Goal: Information Seeking & Learning: Learn about a topic

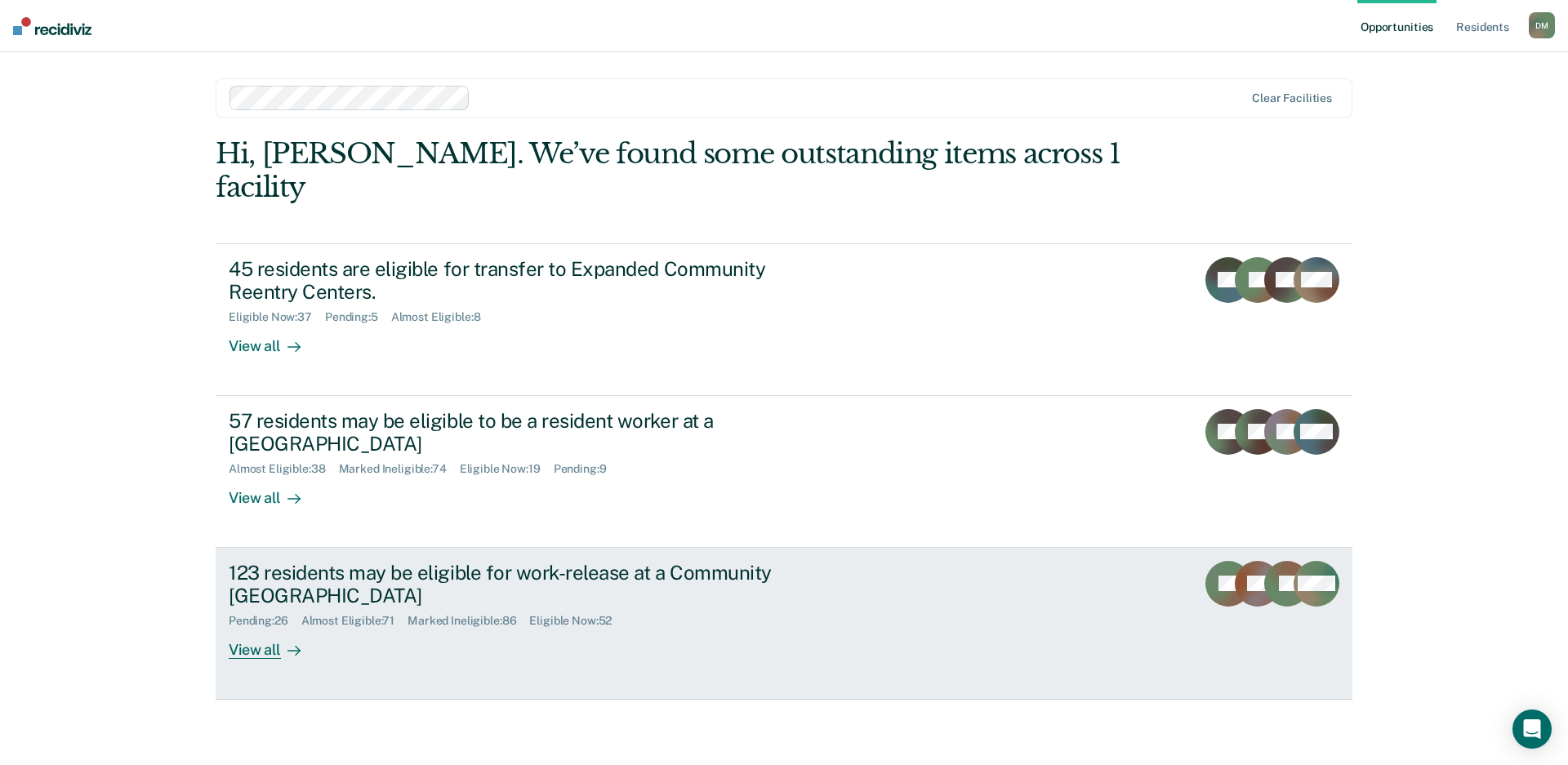
click at [907, 548] on link "123 residents may be eligible for work-release at a Community Reentry Center Pe…" at bounding box center [784, 623] width 1137 height 152
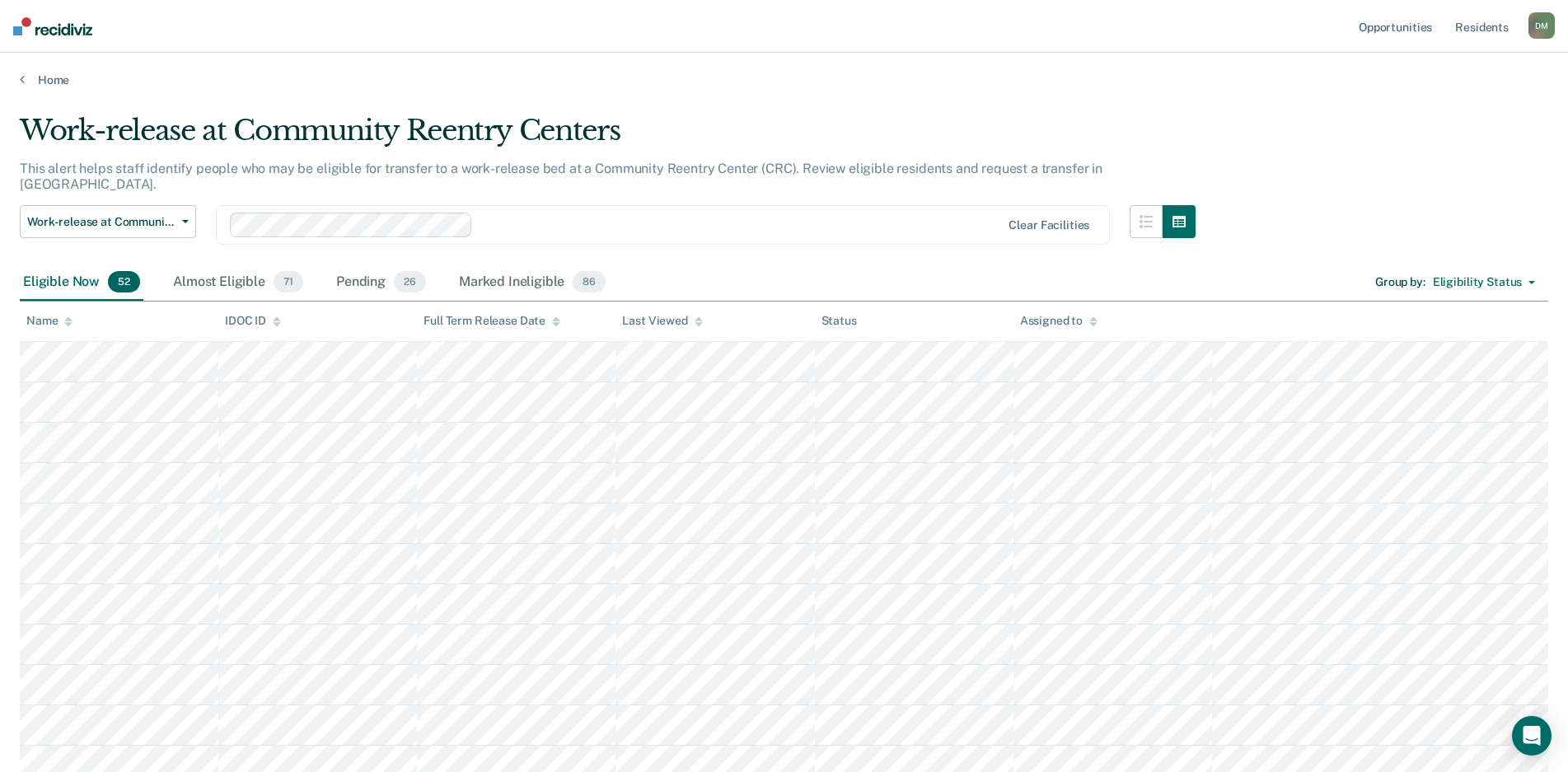
click at [697, 323] on icon at bounding box center [699, 324] width 8 height 4
click at [696, 326] on div at bounding box center [699, 321] width 8 height 14
click at [232, 265] on div "Almost Eligible 71" at bounding box center [238, 282] width 137 height 37
click at [353, 270] on div "Pending 26" at bounding box center [381, 282] width 97 height 37
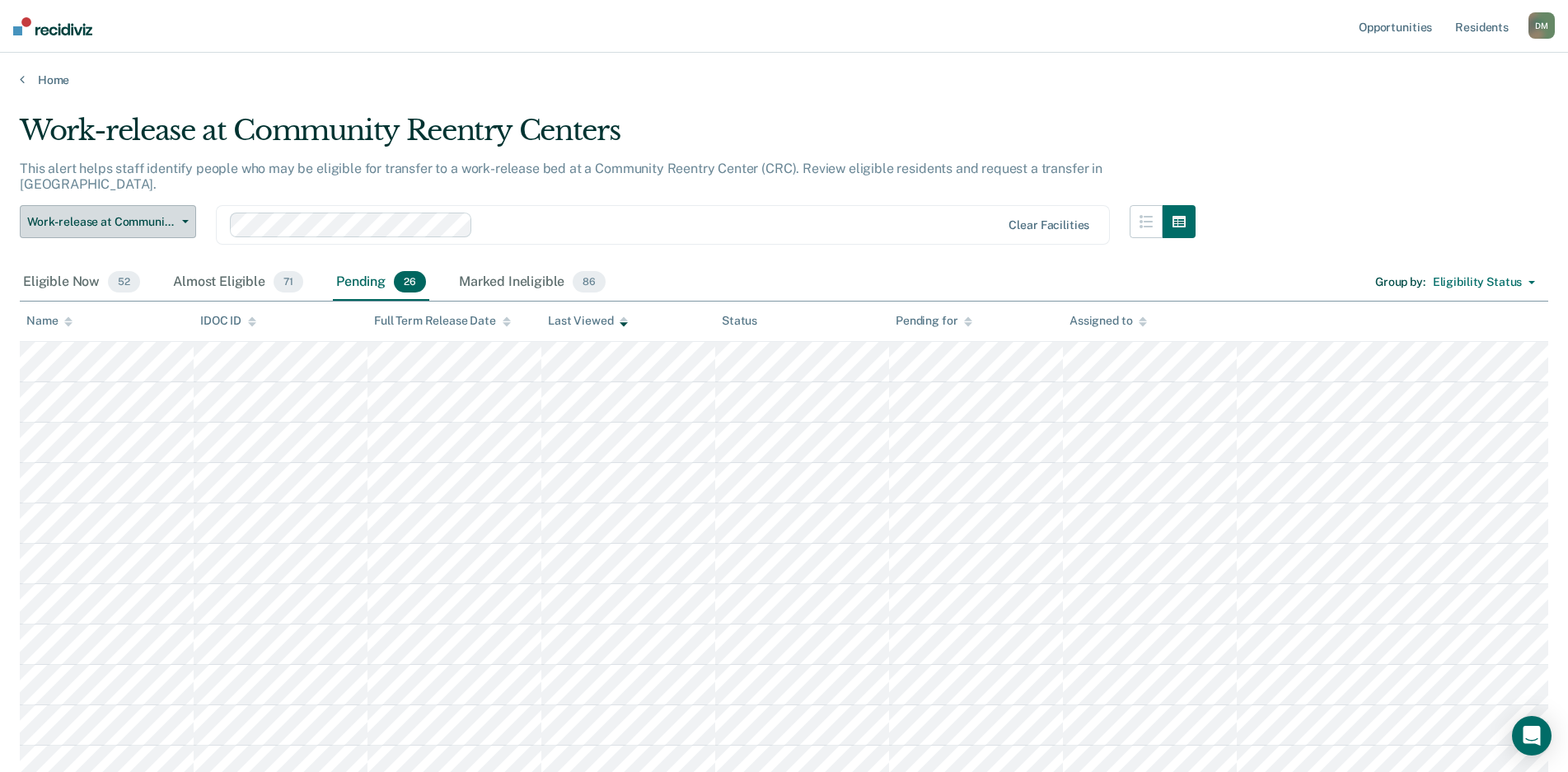
click at [163, 215] on span "Work-release at Community Reentry Centers" at bounding box center [102, 222] width 148 height 14
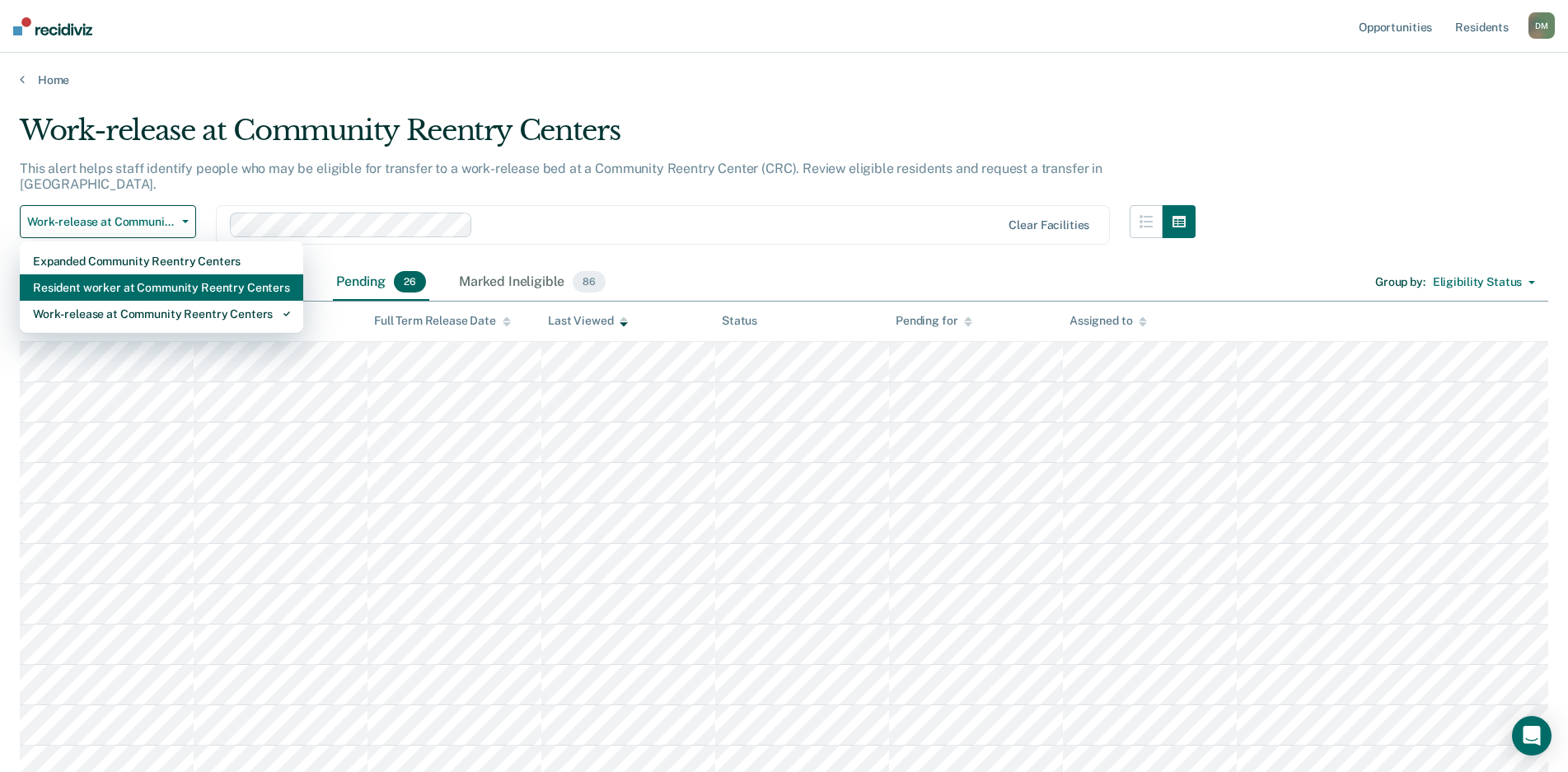
click at [129, 274] on div "Resident worker at Community Reentry Centers" at bounding box center [161, 287] width 258 height 27
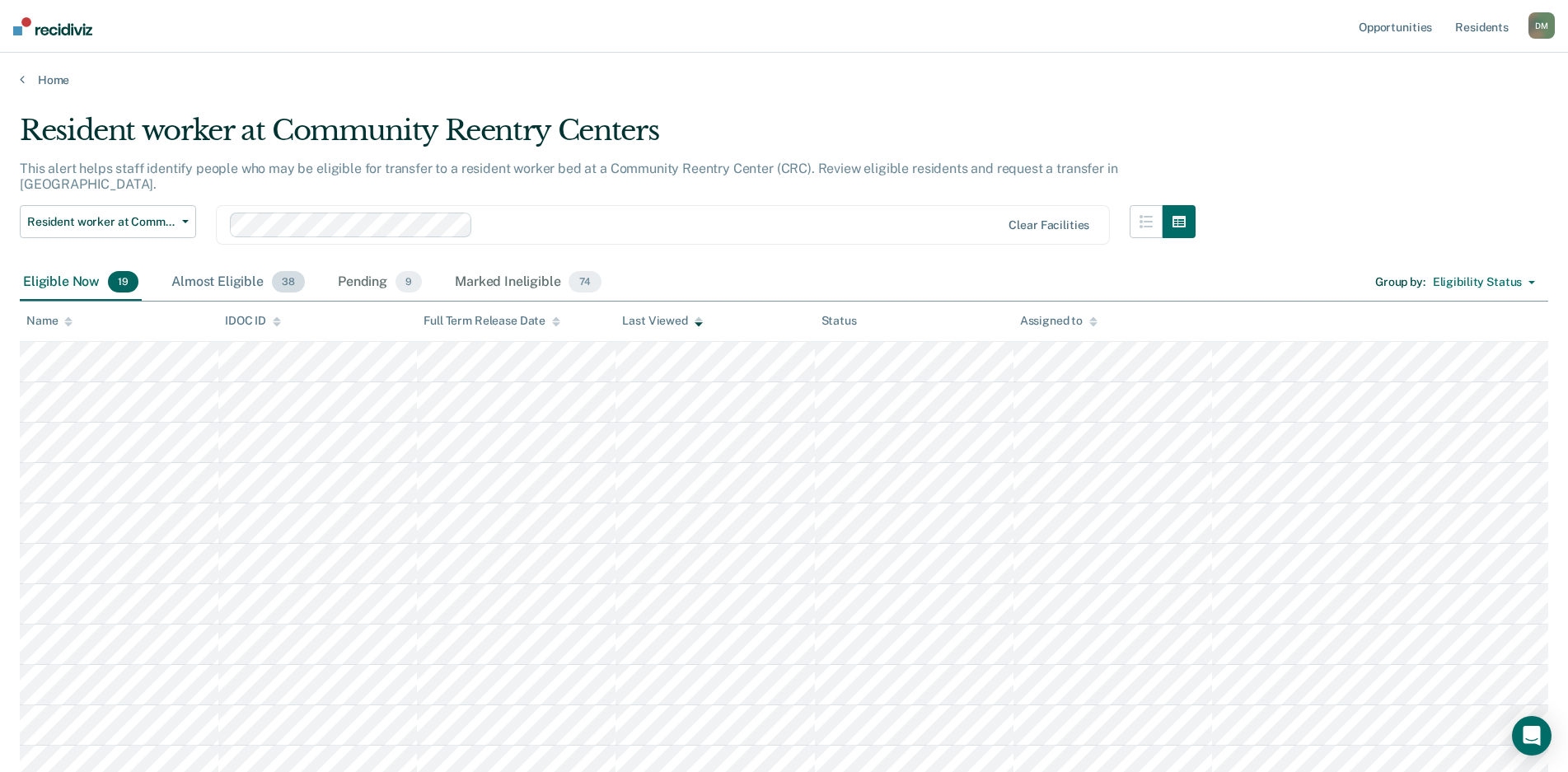
click at [207, 265] on div "Almost Eligible 38" at bounding box center [238, 282] width 140 height 37
click at [340, 266] on div "Pending 9" at bounding box center [380, 282] width 91 height 37
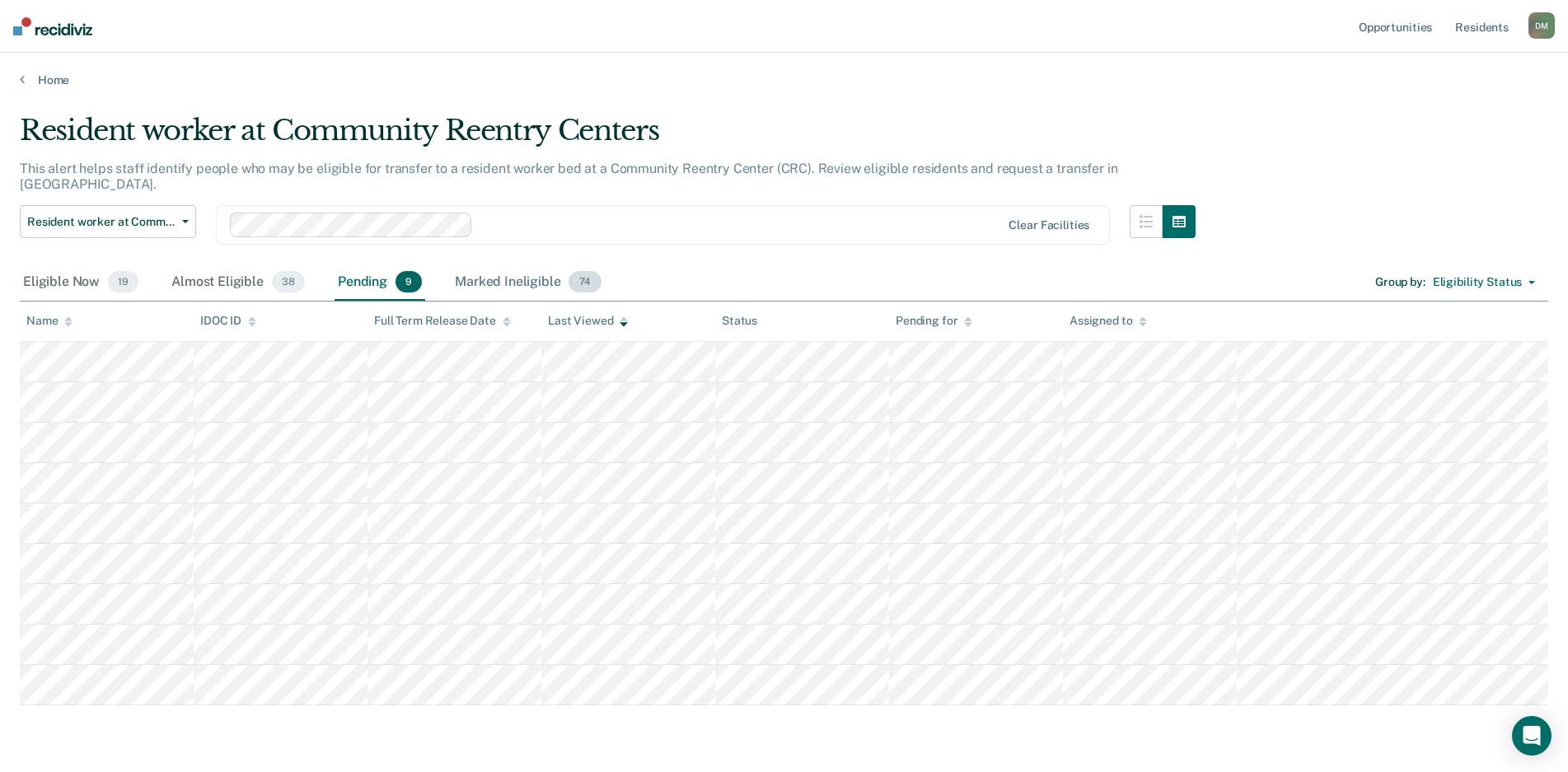
click at [464, 267] on div "Marked Ineligible 74" at bounding box center [528, 282] width 152 height 37
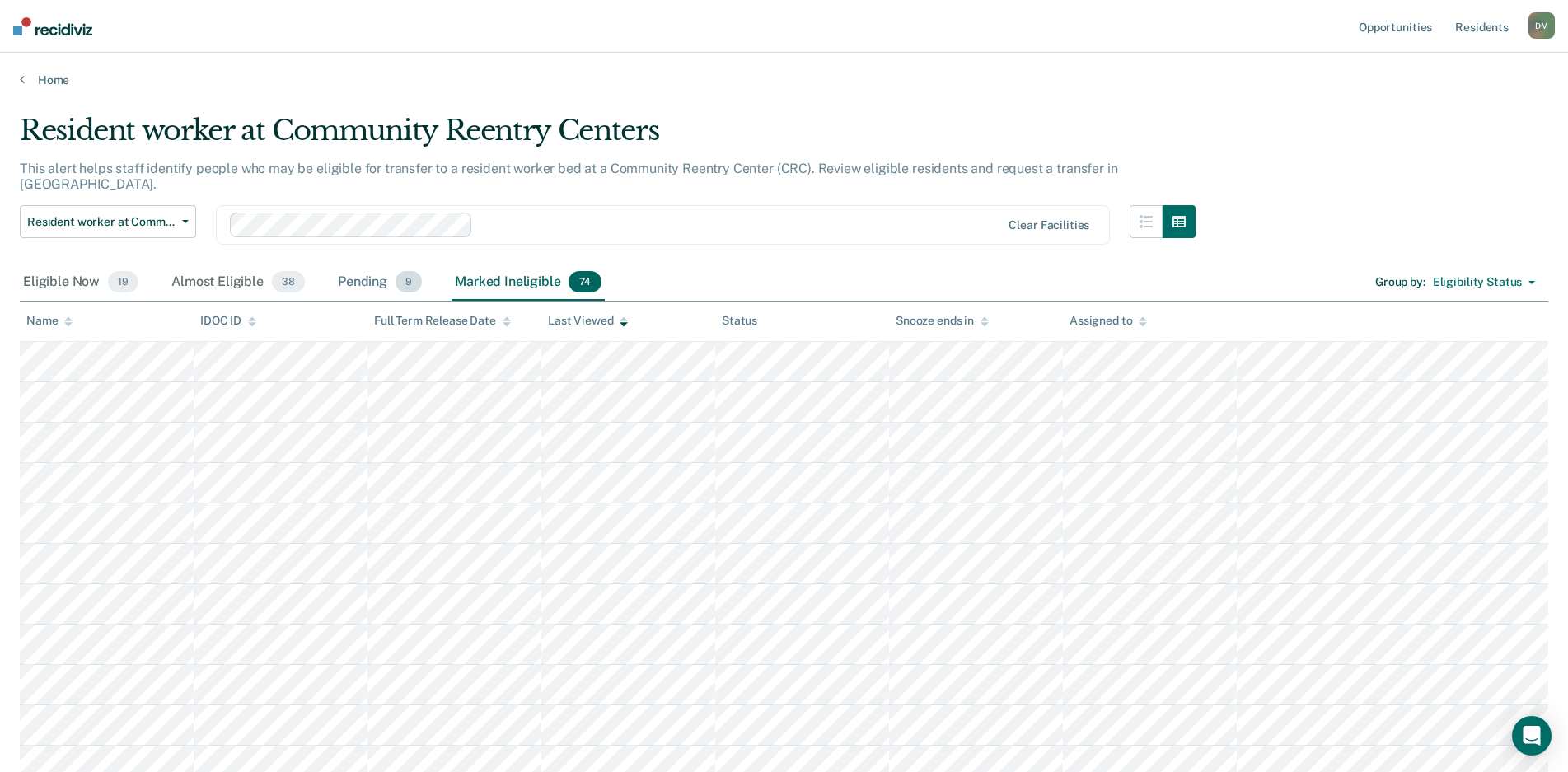
click at [343, 265] on div "Pending 9" at bounding box center [380, 282] width 91 height 37
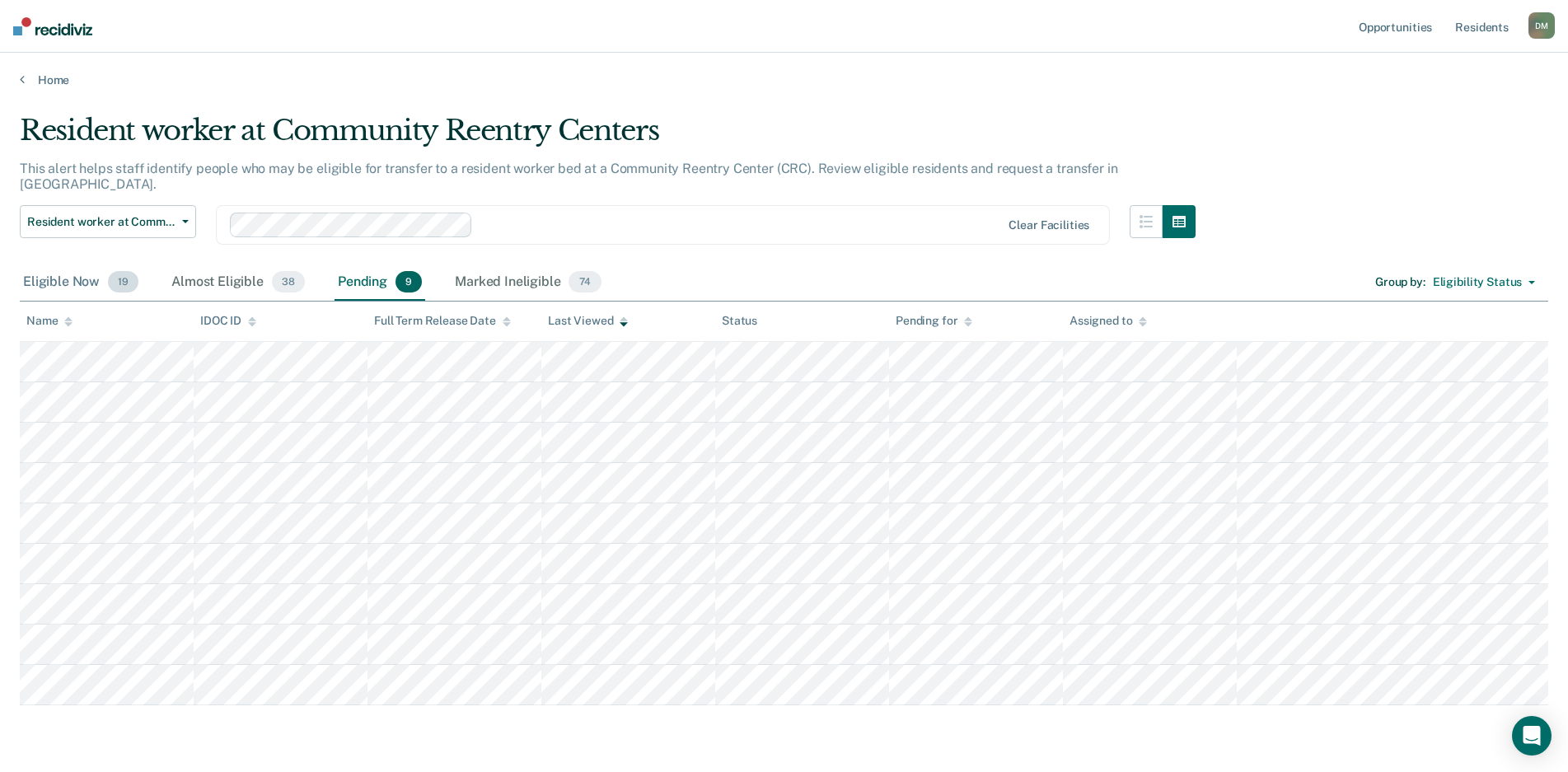
click at [42, 265] on div "Eligible Now 19" at bounding box center [81, 282] width 122 height 37
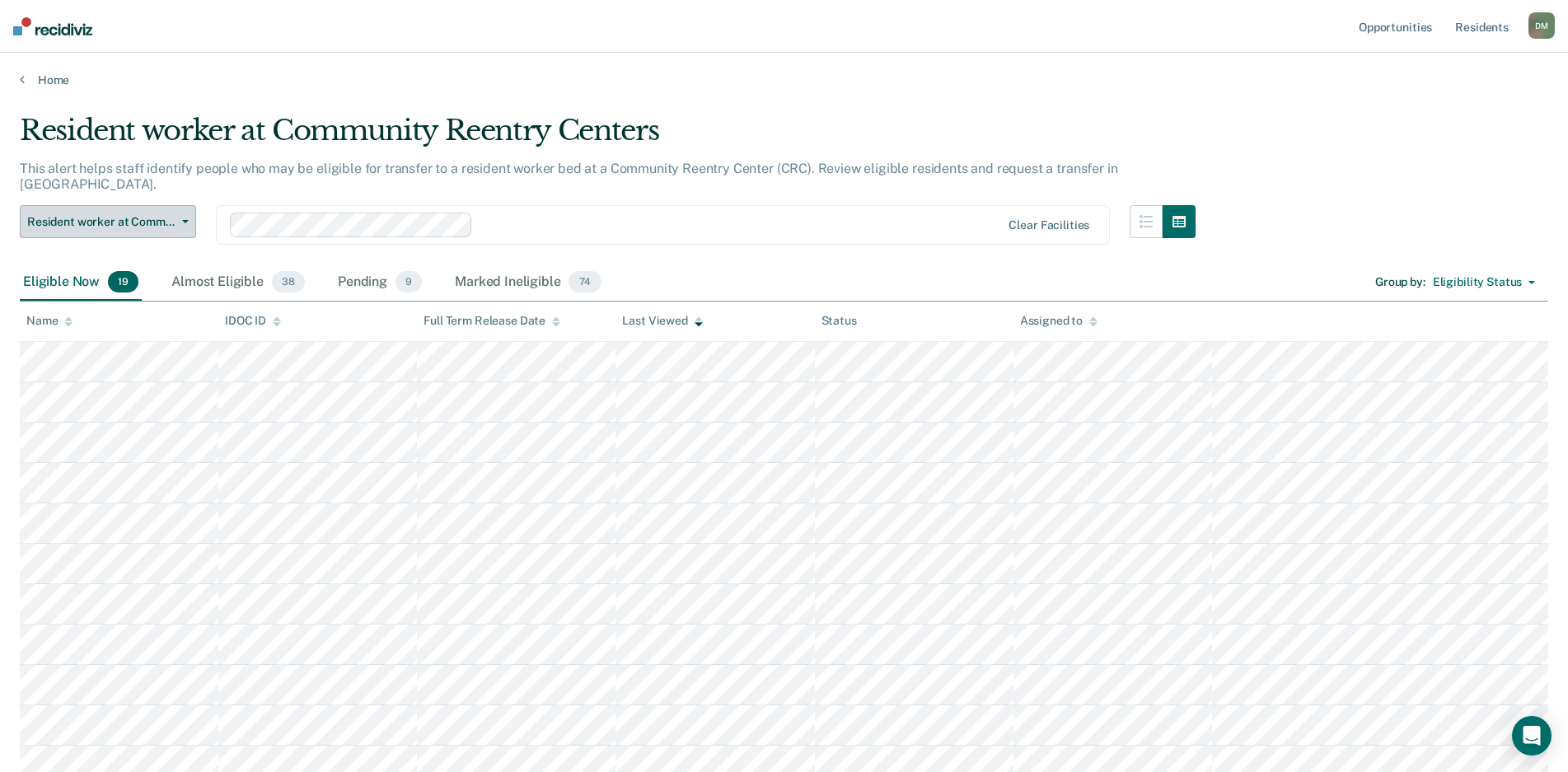
click at [187, 209] on button "Resident worker at Community Reentry Centers" at bounding box center [108, 221] width 177 height 33
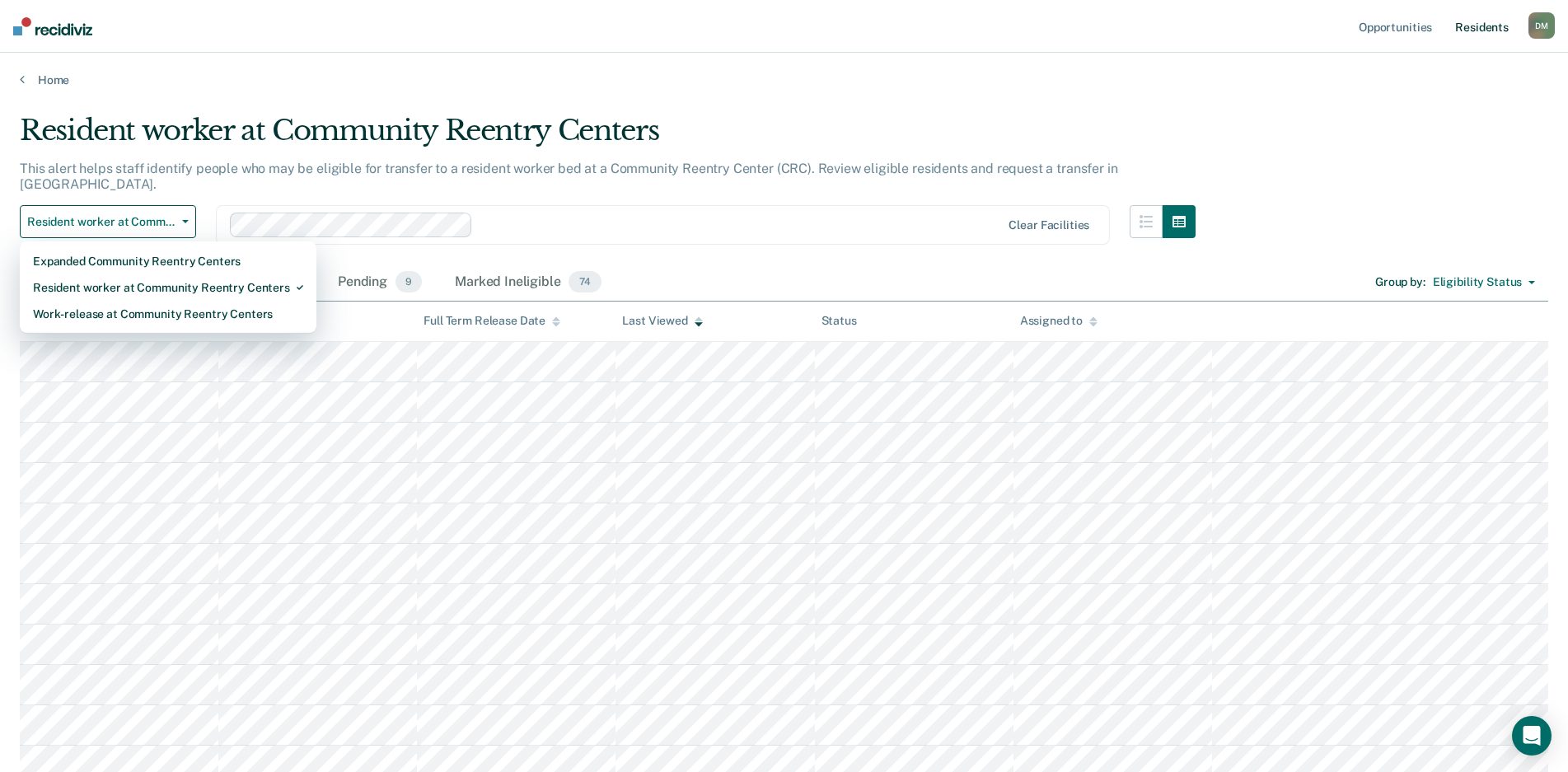
click at [1485, 30] on link "Resident s" at bounding box center [1481, 26] width 60 height 52
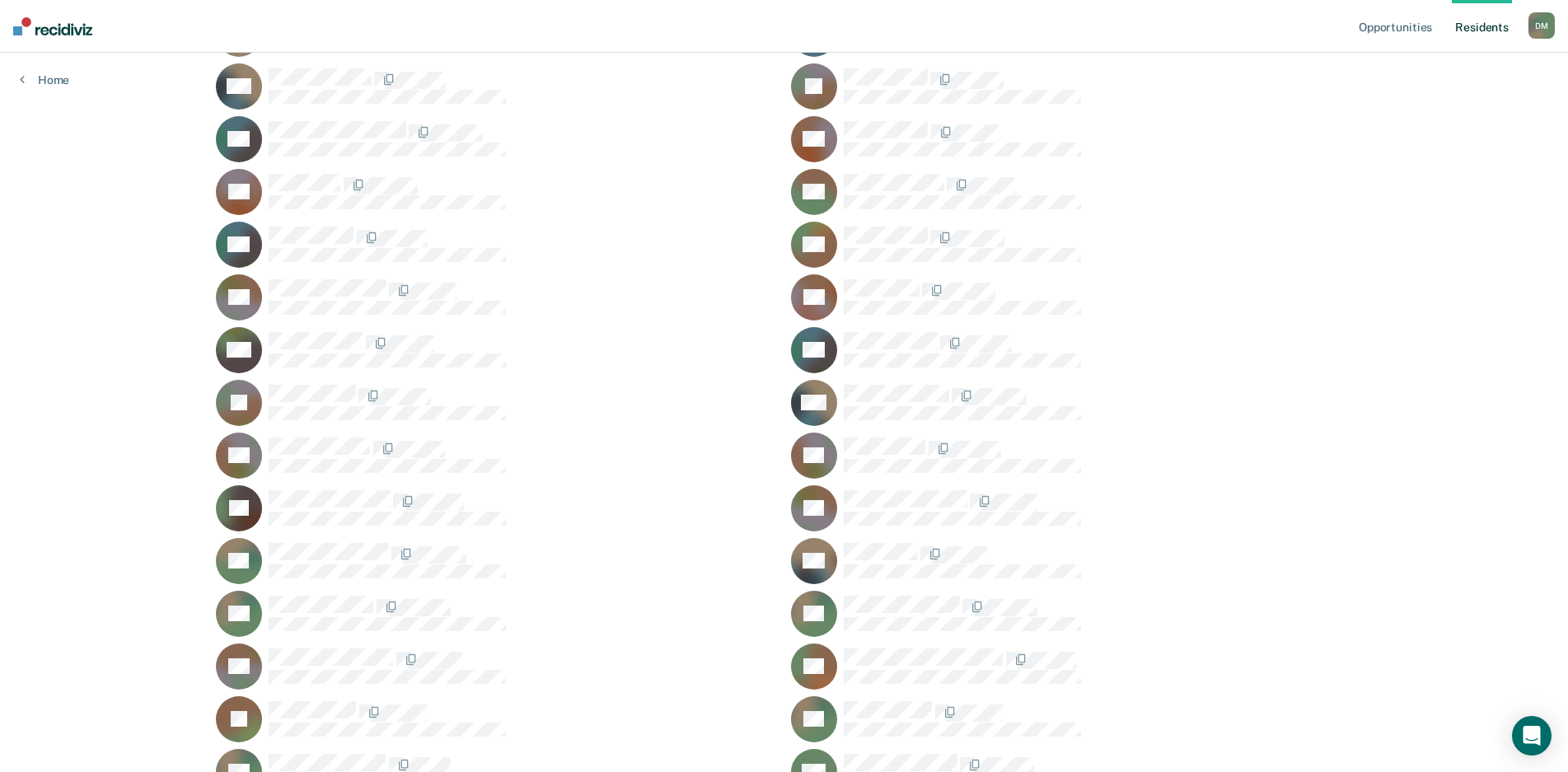
scroll to position [7419, 0]
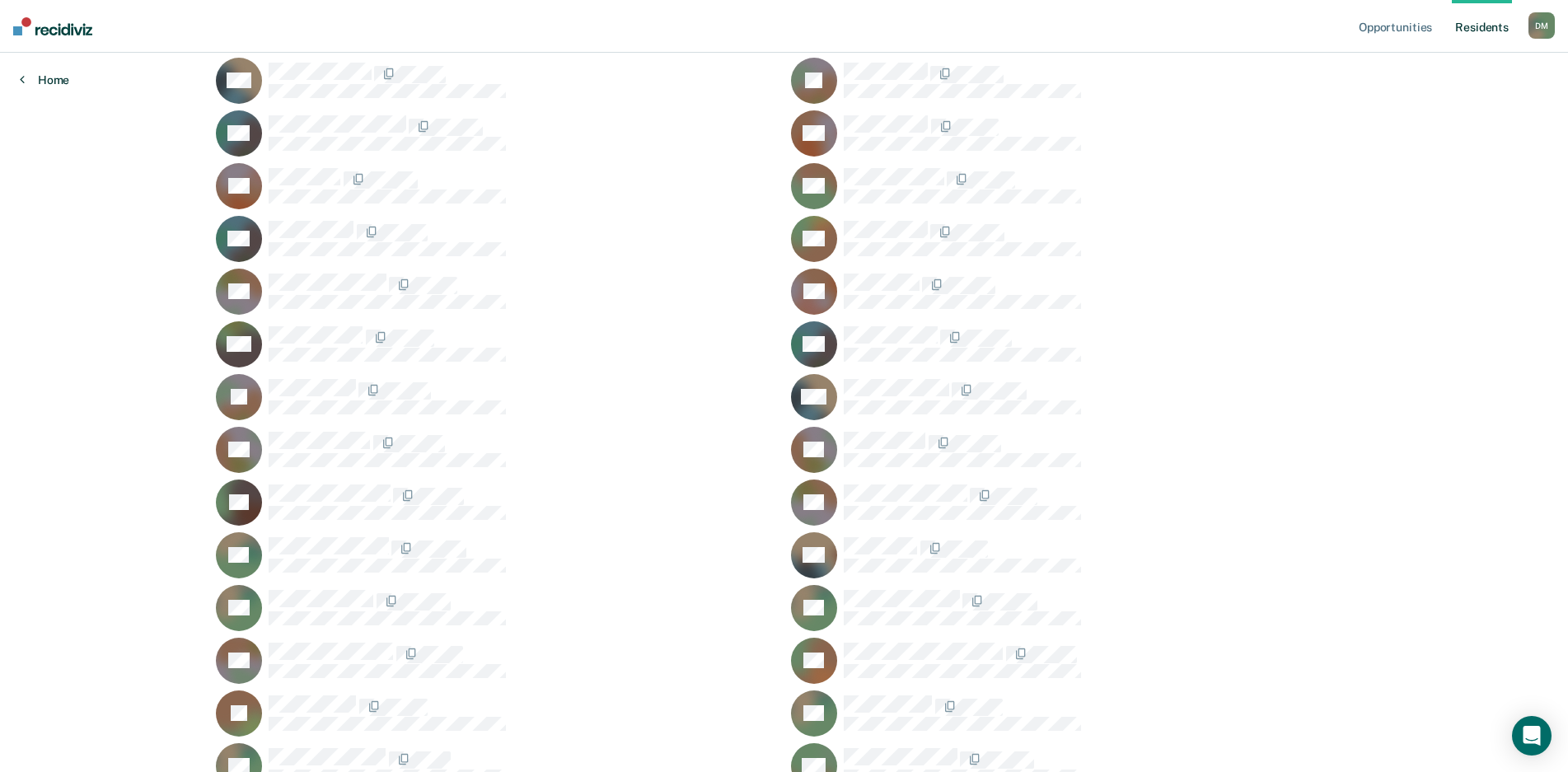
click at [22, 83] on icon at bounding box center [22, 78] width 5 height 13
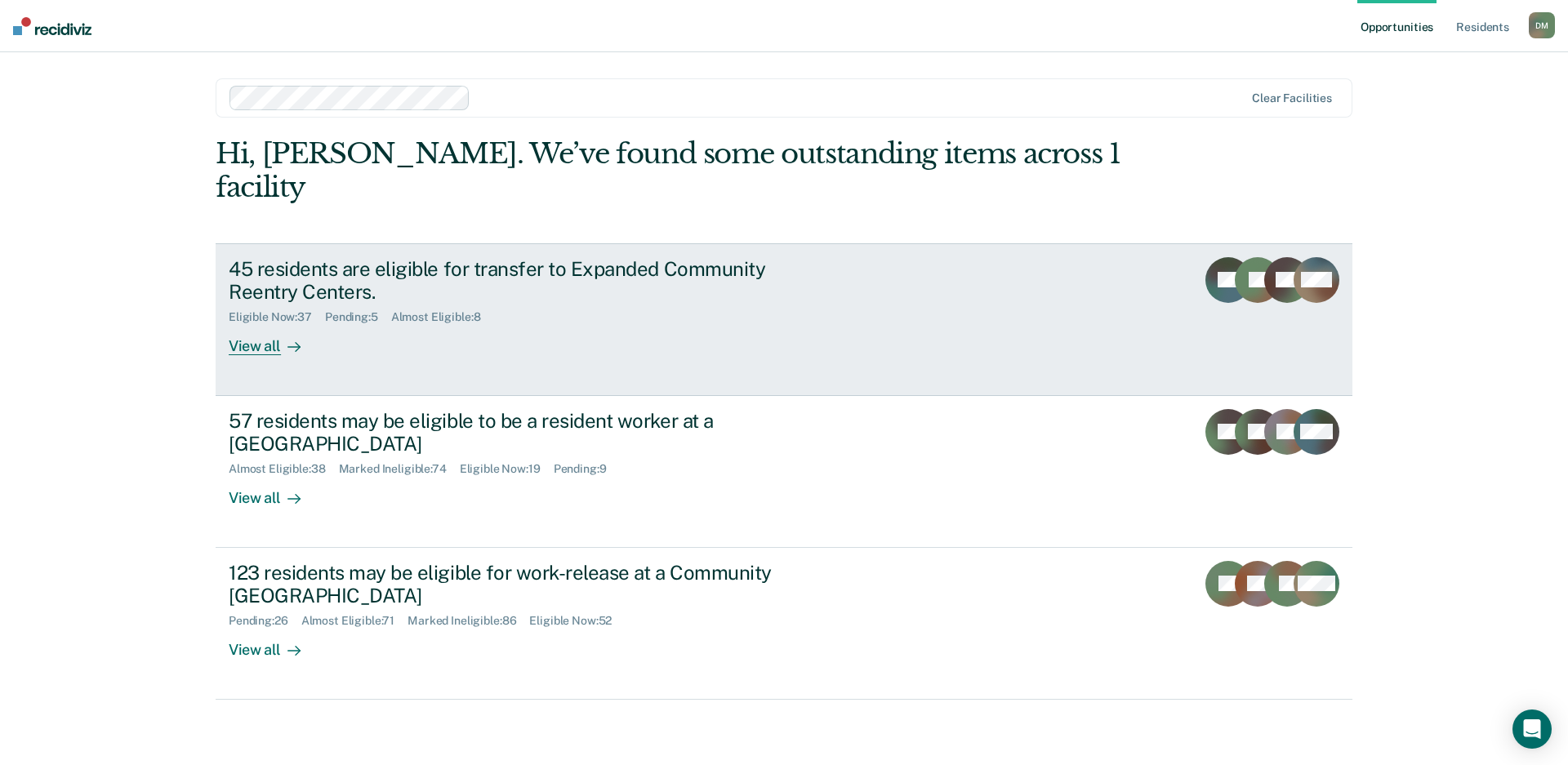
click at [941, 271] on link "45 residents are eligible for transfer to Expanded Community Reentry Centers. E…" at bounding box center [784, 320] width 1137 height 153
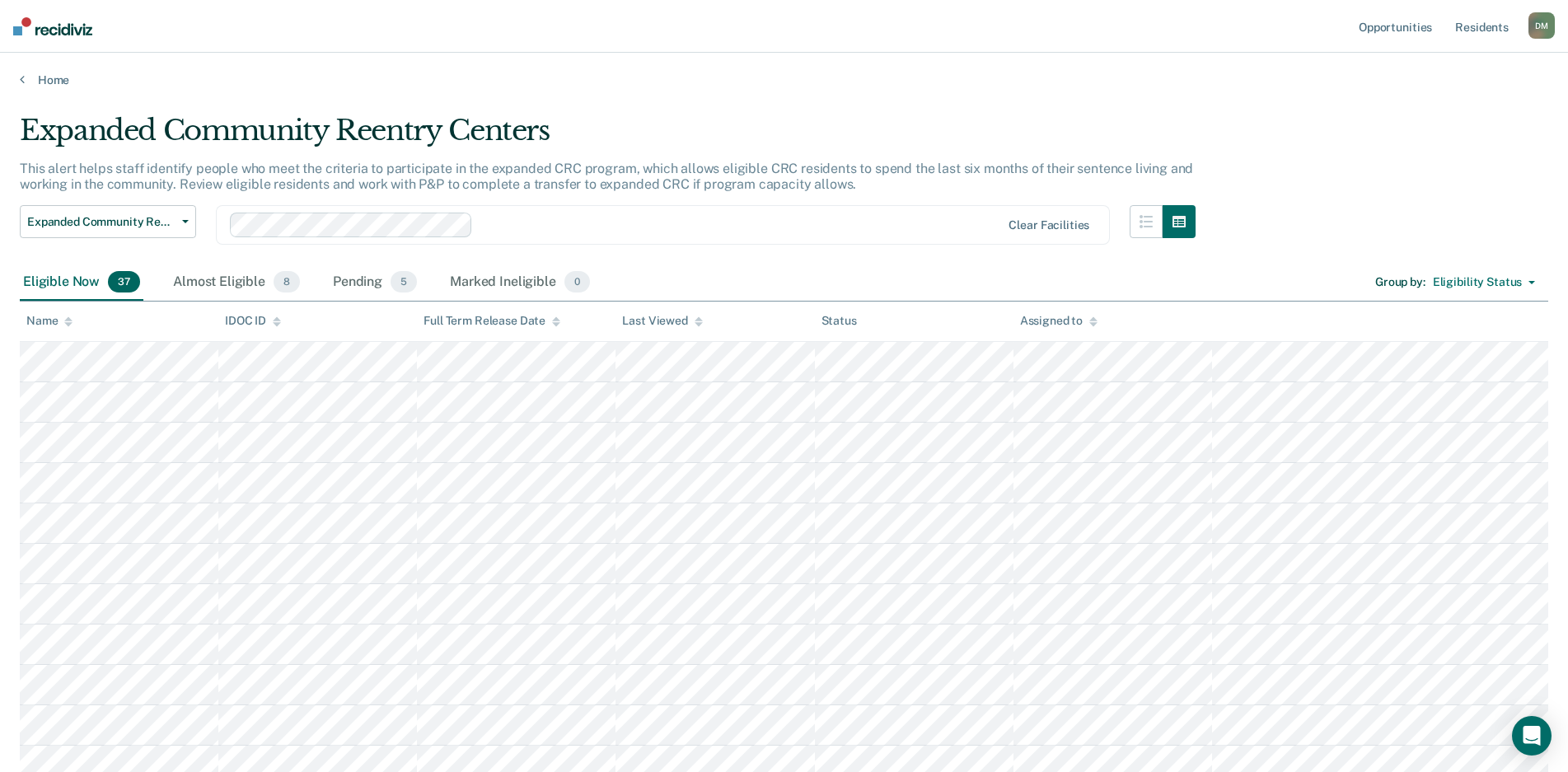
click at [697, 327] on icon at bounding box center [699, 324] width 8 height 4
click at [697, 327] on icon at bounding box center [699, 322] width 8 height 11
click at [187, 225] on button "Expanded Community Reentry Centers" at bounding box center [108, 221] width 177 height 33
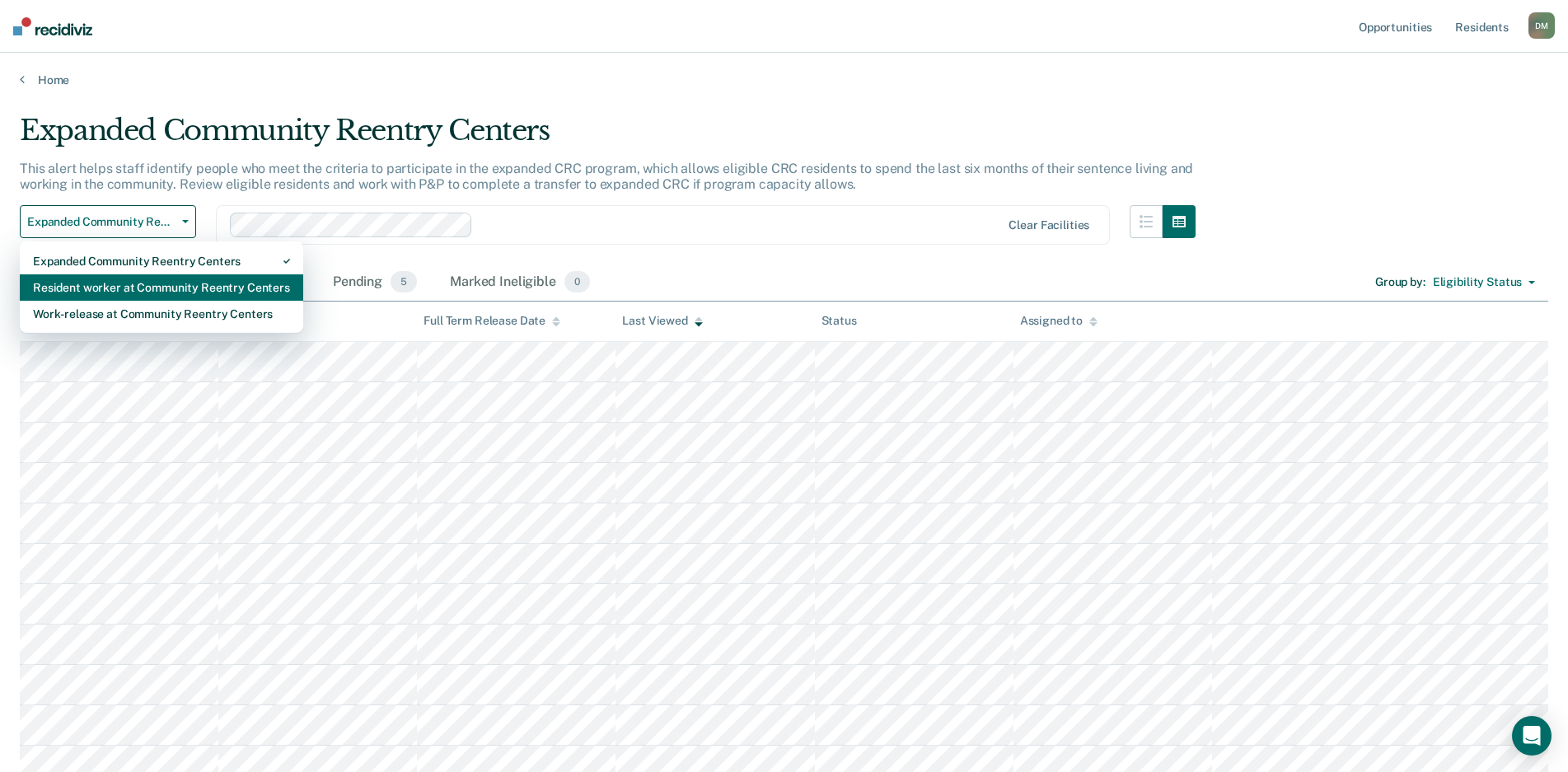
click at [185, 292] on div "Resident worker at Community Reentry Centers" at bounding box center [161, 287] width 258 height 27
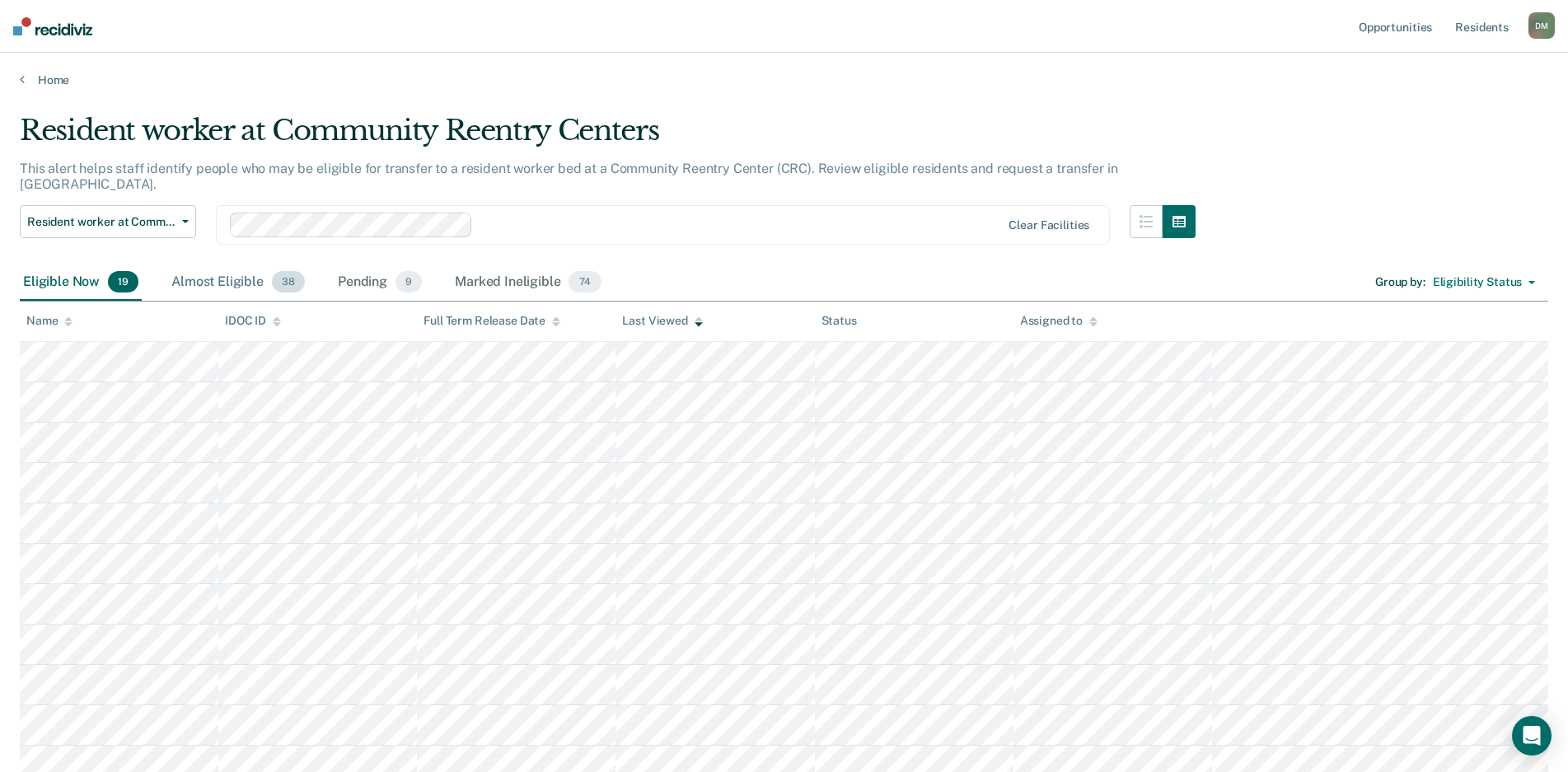
click at [241, 279] on div "Almost Eligible 38" at bounding box center [238, 282] width 140 height 37
click at [1153, 215] on icon "button" at bounding box center [1146, 221] width 13 height 13
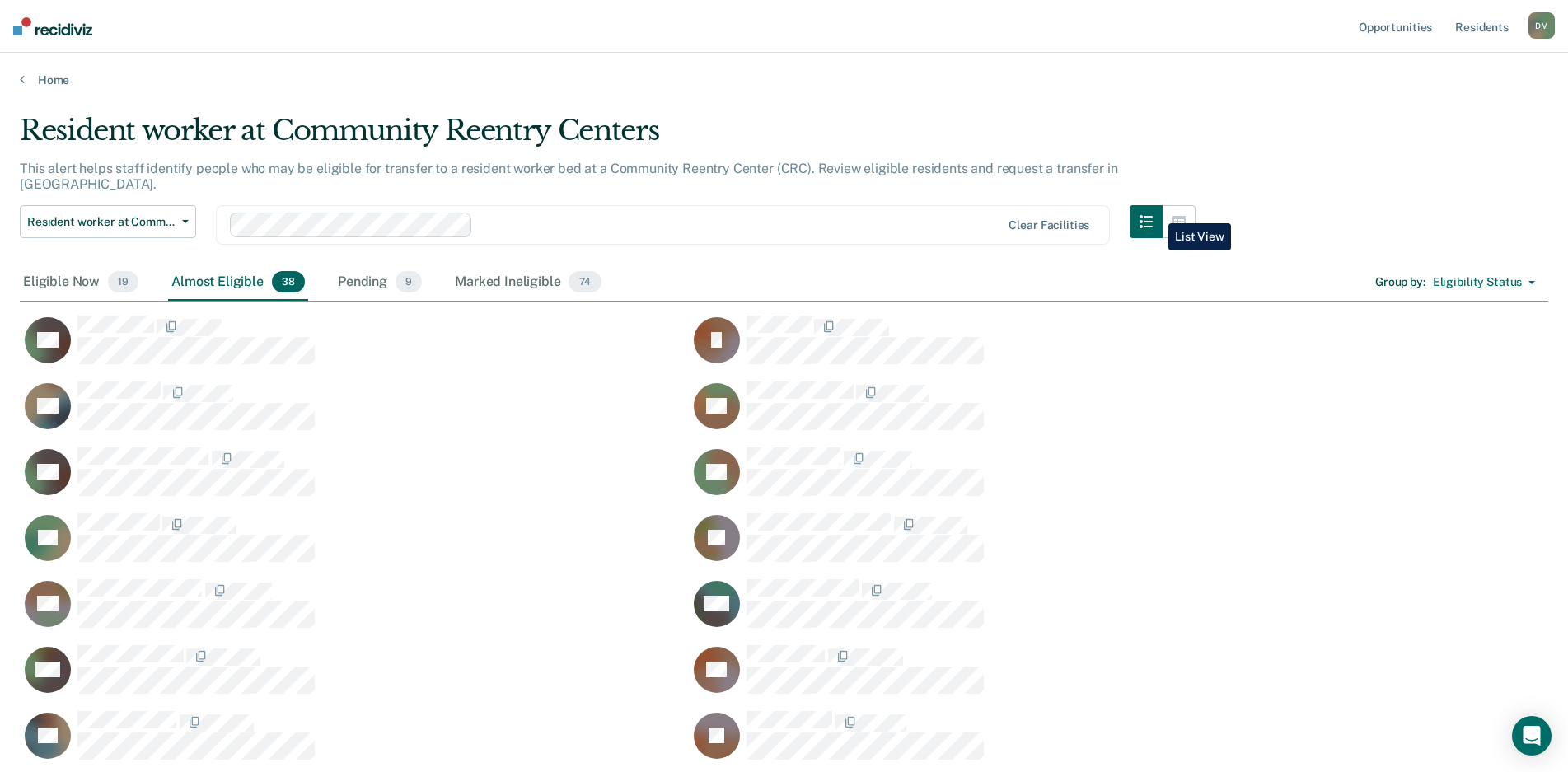
scroll to position [1433, 1515]
click at [1183, 216] on icon "button" at bounding box center [1178, 222] width 13 height 12
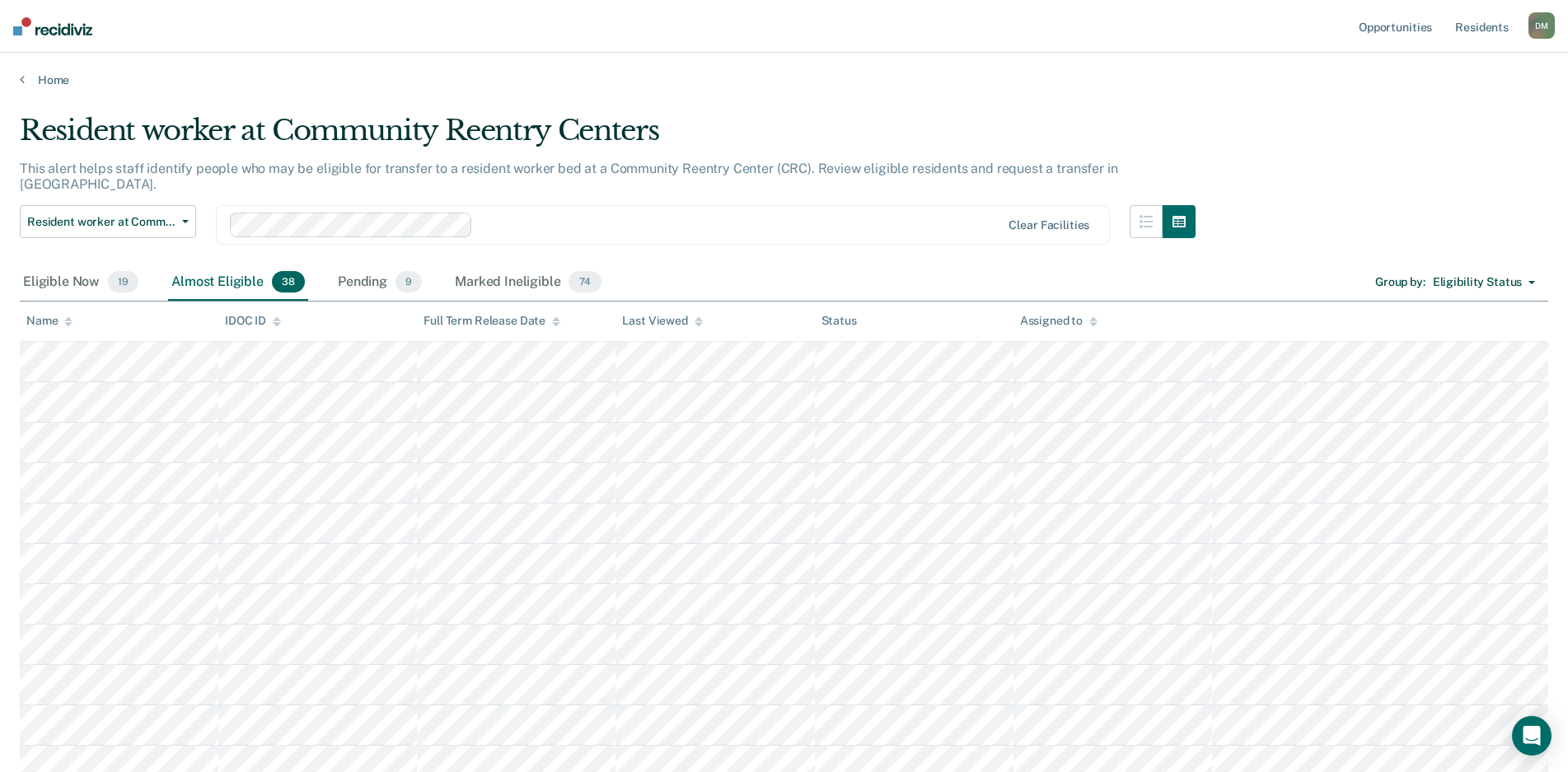
click at [1502, 276] on div "Eligibility Status" at bounding box center [1477, 282] width 89 height 14
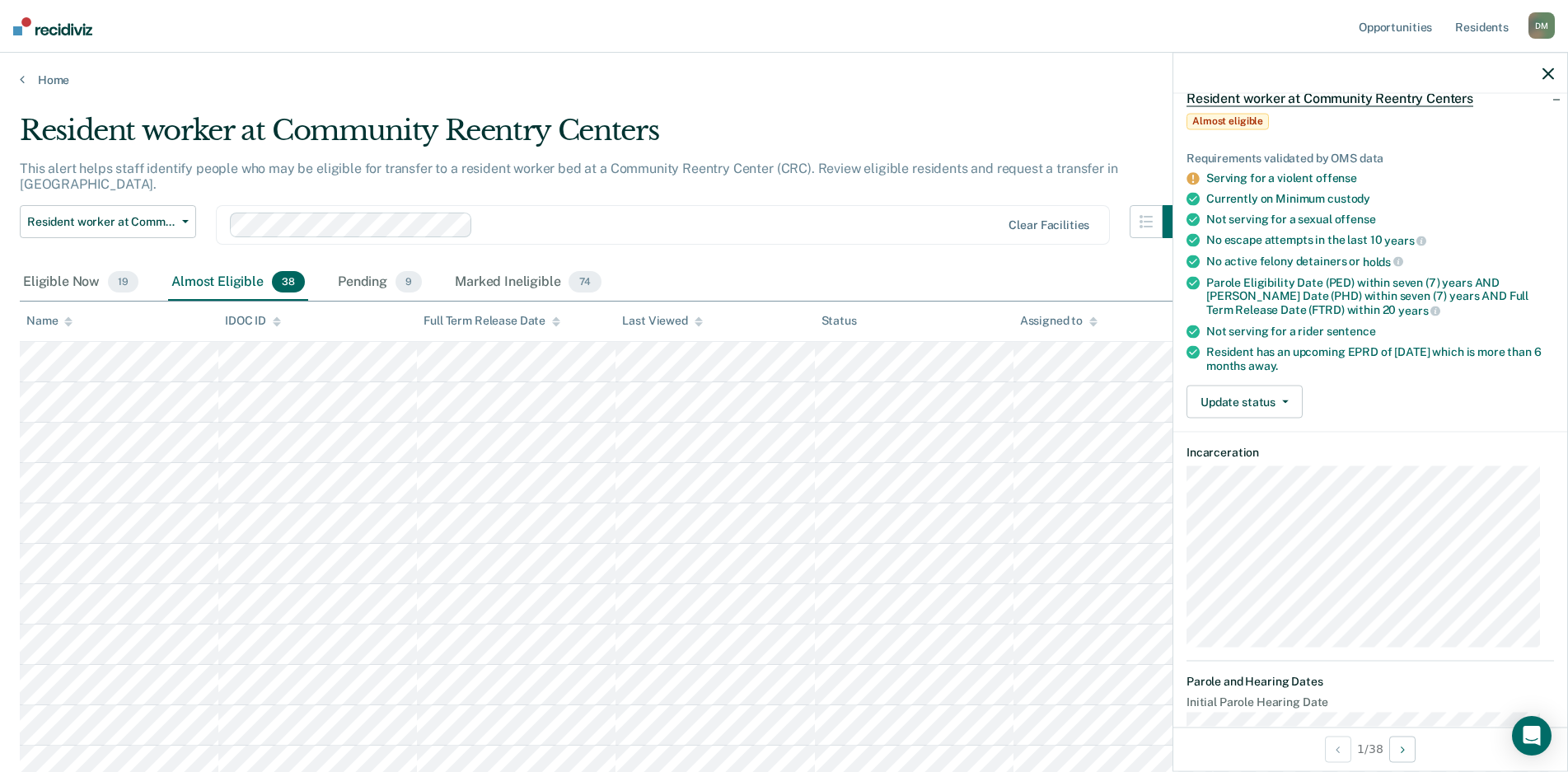
scroll to position [0, 0]
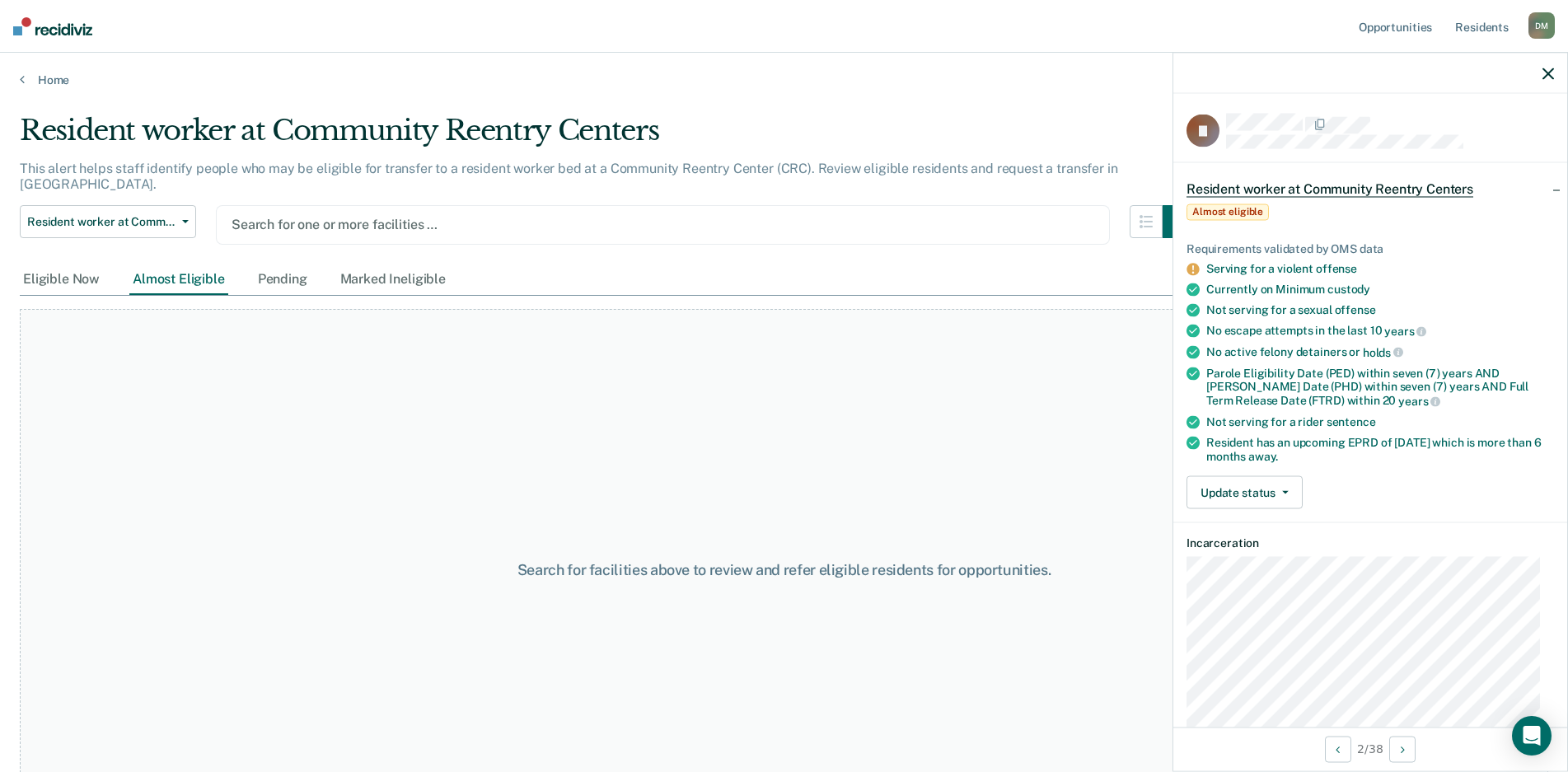
click at [1546, 76] on icon "button" at bounding box center [1548, 73] width 12 height 12
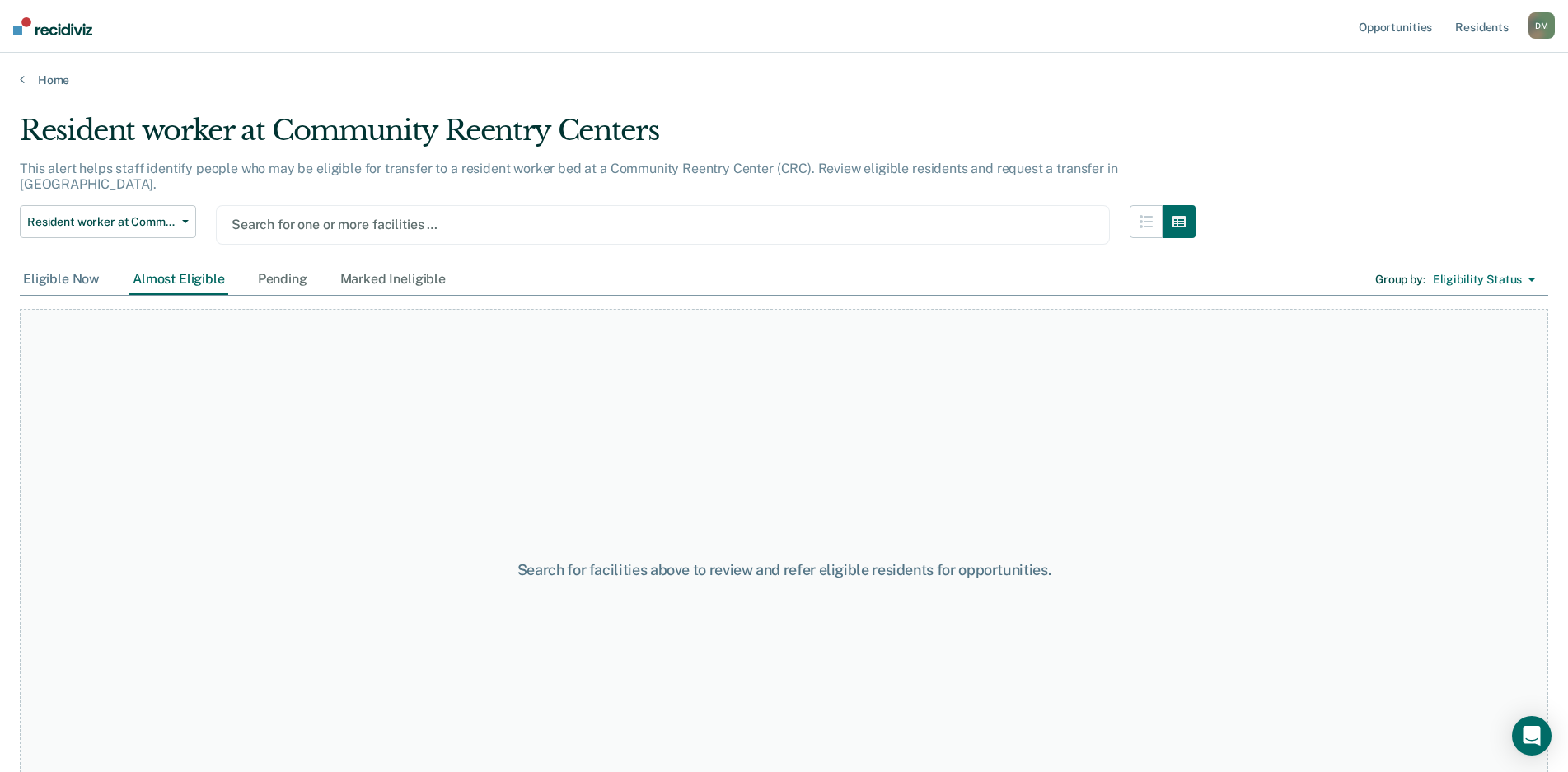
click at [61, 266] on div "Eligible Now" at bounding box center [61, 279] width 83 height 31
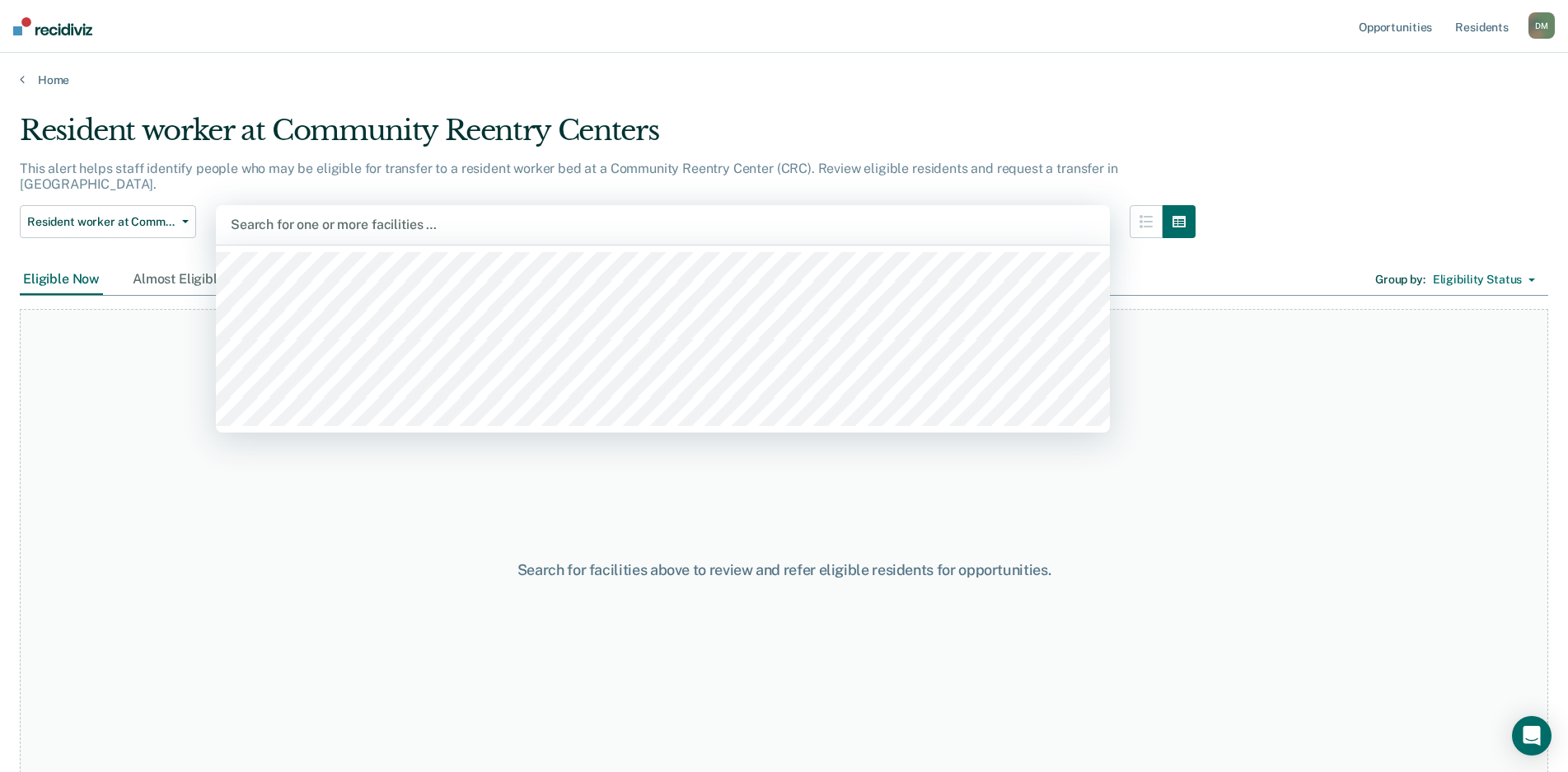
click at [946, 215] on div at bounding box center [663, 224] width 864 height 19
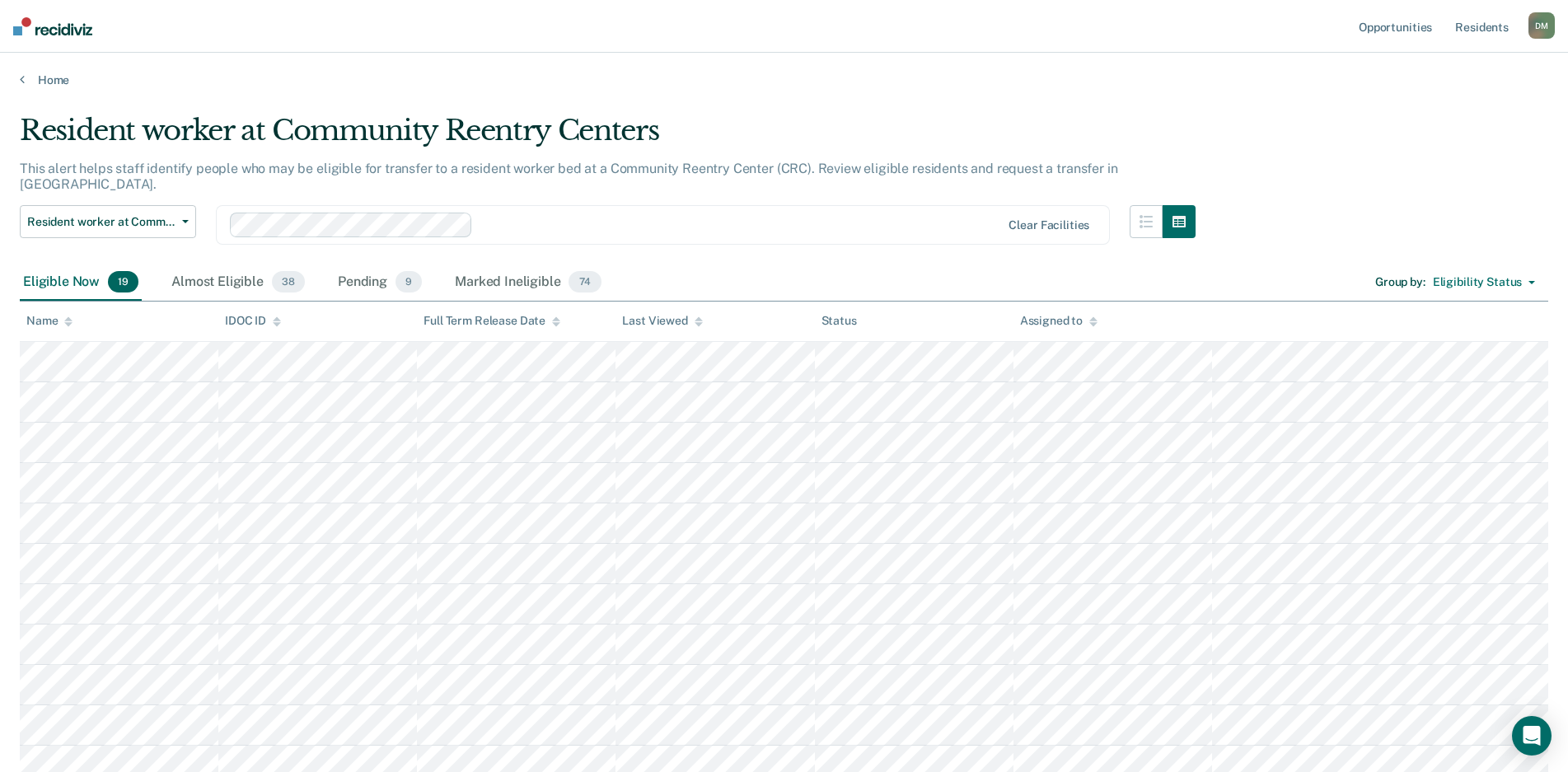
click at [699, 325] on icon at bounding box center [699, 322] width 8 height 11
click at [210, 268] on div "Almost Eligible 38" at bounding box center [238, 282] width 140 height 37
